Goal: Task Accomplishment & Management: Manage account settings

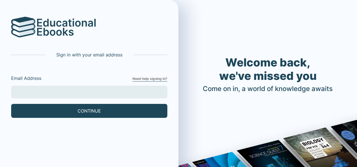
type input "[EMAIL_ADDRESS][DOMAIN_NAME]"
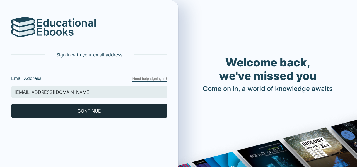
click at [68, 106] on button "CONTINUE" at bounding box center [89, 111] width 156 height 14
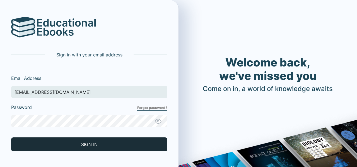
click at [49, 149] on button "SIGN IN" at bounding box center [89, 144] width 156 height 14
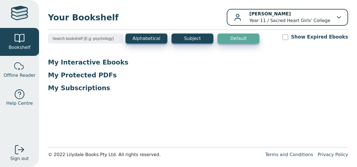
click at [303, 19] on p "Hailey Nguyen Year 11 / Sacred Heart Girls' College" at bounding box center [289, 17] width 81 height 13
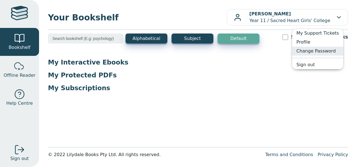
click at [310, 47] on link "Change Password" at bounding box center [317, 51] width 51 height 9
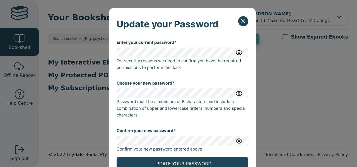
scroll to position [20, 0]
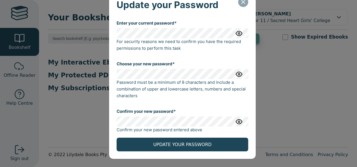
click at [241, 4] on icon "Close" at bounding box center [243, 2] width 7 height 7
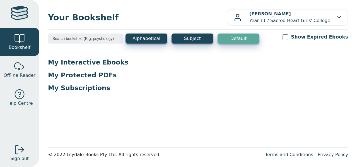
click at [88, 65] on p "My Interactive Ebooks" at bounding box center [198, 62] width 300 height 8
click at [87, 63] on p "My Interactive Ebooks" at bounding box center [198, 62] width 300 height 8
click at [104, 41] on input "search" at bounding box center [85, 38] width 75 height 10
click at [105, 42] on input "search" at bounding box center [85, 38] width 75 height 10
click at [149, 39] on button "Alphabetical" at bounding box center [146, 38] width 42 height 10
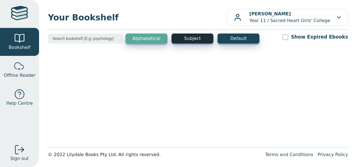
click at [183, 37] on button "Subject" at bounding box center [192, 38] width 42 height 10
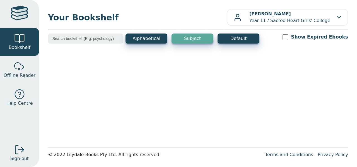
click at [219, 32] on div "Your Bookshelf Hailey Nguyen Year 11 / Sacred Heart Girls' College My Support T…" at bounding box center [198, 83] width 318 height 167
click at [225, 40] on button "Default" at bounding box center [238, 38] width 42 height 10
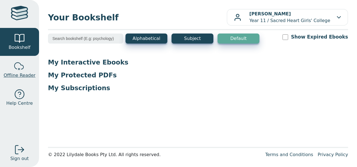
click at [22, 78] on span "Offline Reader" at bounding box center [20, 75] width 32 height 7
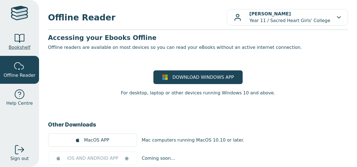
click at [18, 35] on div at bounding box center [19, 38] width 11 height 11
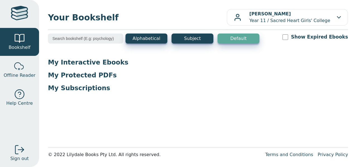
click at [288, 38] on input "Show Expired Ebooks" at bounding box center [285, 37] width 6 height 6
checkbox input "true"
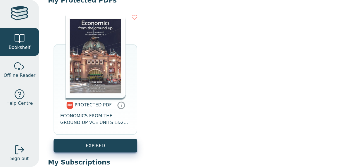
scroll to position [102, 0]
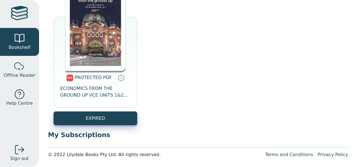
click at [101, 79] on span "PROTECTED PDF" at bounding box center [93, 77] width 37 height 5
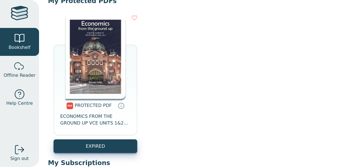
scroll to position [74, 0]
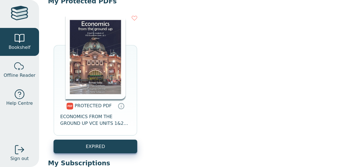
click at [96, 78] on img at bounding box center [96, 57] width 60 height 84
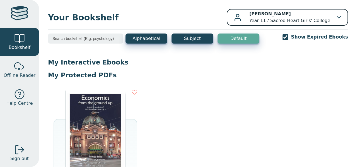
click at [299, 19] on p "Hailey Nguyen Year 11 / Sacred Heart Girls' College" at bounding box center [289, 17] width 81 height 13
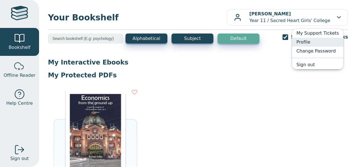
click at [311, 38] on link "Profile" at bounding box center [317, 42] width 51 height 9
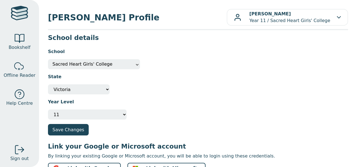
scroll to position [12, 0]
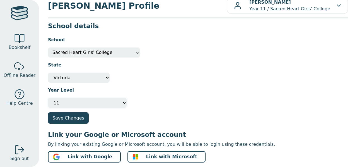
click at [104, 105] on select "Please select your year level Not Specified 7 8 9 10 11 12" at bounding box center [87, 103] width 79 height 10
select select "12"
click at [48, 98] on select "Please select your year level Not Specified 7 8 9 10 11 12" at bounding box center [87, 103] width 79 height 10
click at [160, 115] on div "Save Changes" at bounding box center [173, 117] width 250 height 11
click at [79, 118] on button "Save Changes" at bounding box center [68, 117] width 41 height 11
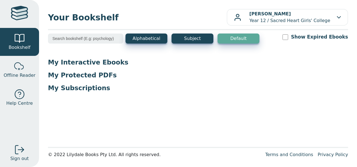
click at [19, 21] on div at bounding box center [19, 14] width 17 height 16
click at [288, 38] on input "Show Expired Ebooks" at bounding box center [285, 37] width 6 height 6
checkbox input "true"
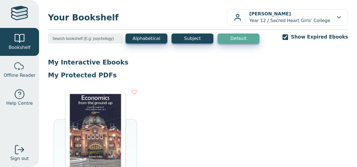
scroll to position [46, 0]
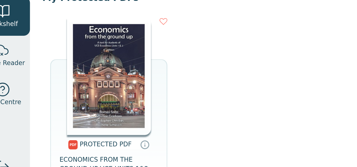
click at [95, 108] on img at bounding box center [96, 85] width 60 height 84
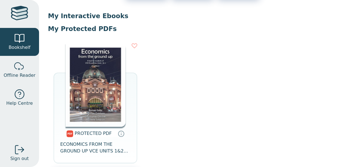
scroll to position [0, 0]
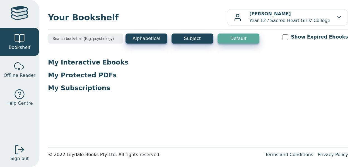
click at [23, 12] on div at bounding box center [19, 14] width 17 height 16
